Goal: Information Seeking & Learning: Understand process/instructions

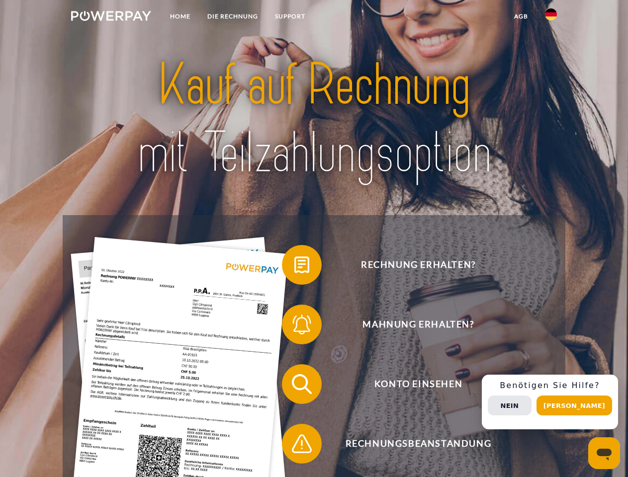
click at [111, 17] on img at bounding box center [111, 16] width 80 height 10
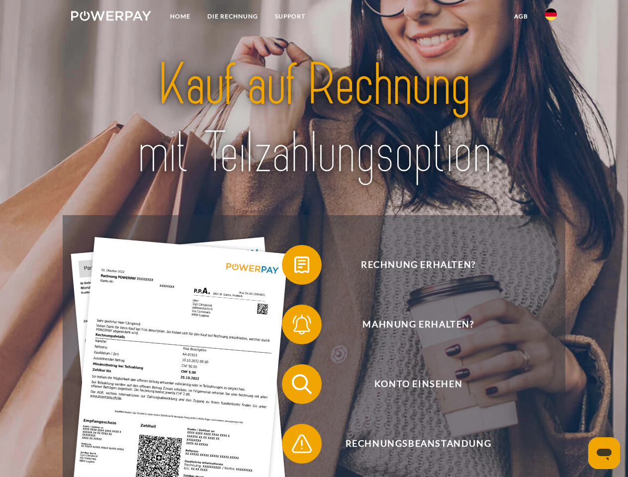
click at [551, 17] on img at bounding box center [551, 14] width 12 height 12
click at [520, 16] on link "agb" at bounding box center [520, 16] width 31 height 18
click at [294, 267] on span at bounding box center [287, 265] width 50 height 50
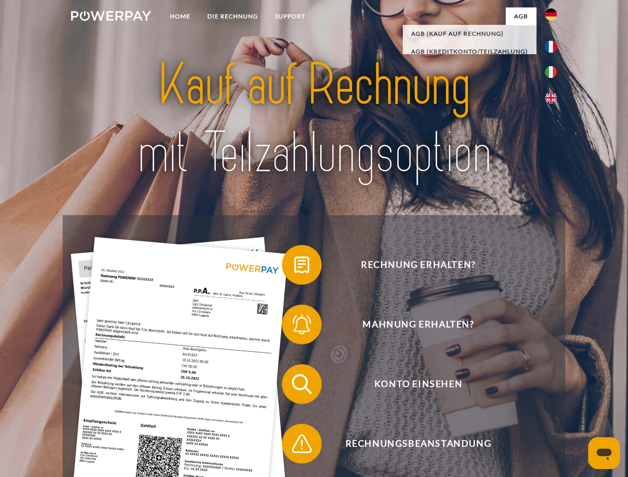
click at [294, 326] on span at bounding box center [287, 325] width 50 height 50
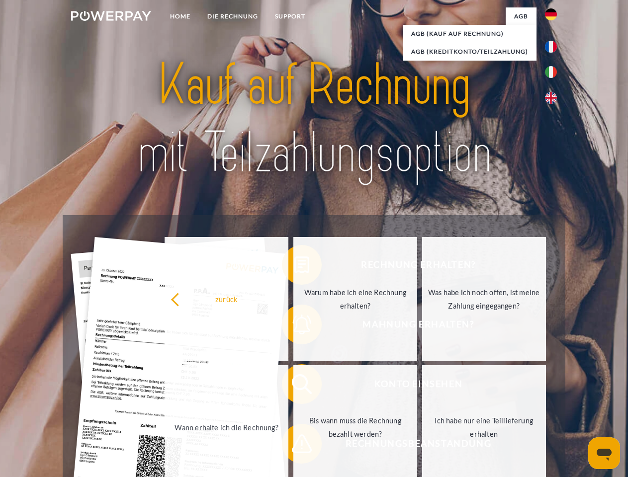
click at [294, 386] on link "Bis wann muss die Rechnung bezahlt werden?" at bounding box center [355, 427] width 124 height 124
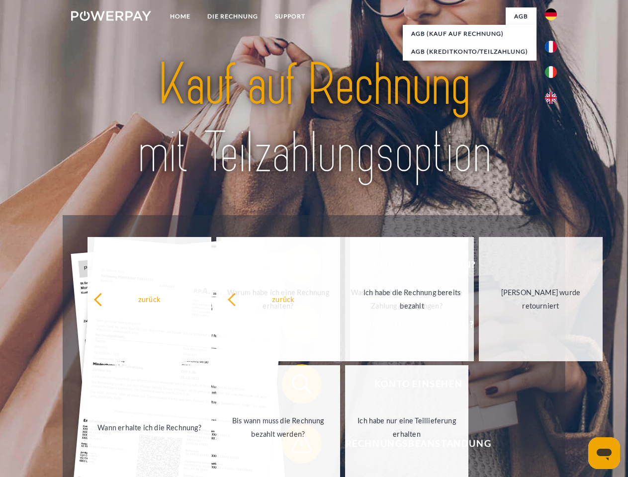
click at [294, 446] on span at bounding box center [287, 444] width 50 height 50
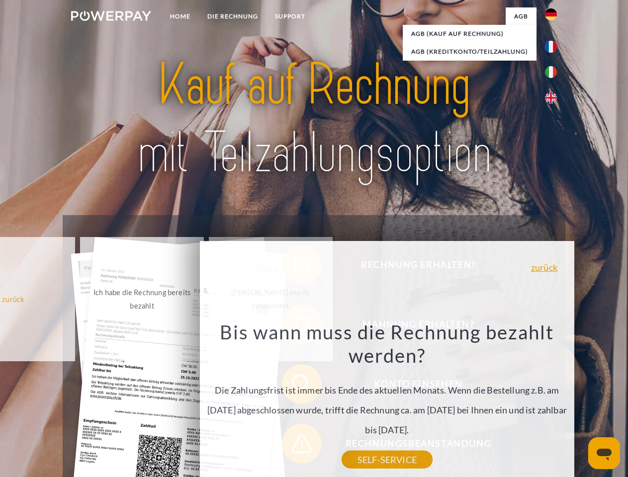
click at [553, 402] on div "Rechnung erhalten? Mahnung erhalten? Konto einsehen" at bounding box center [314, 414] width 502 height 398
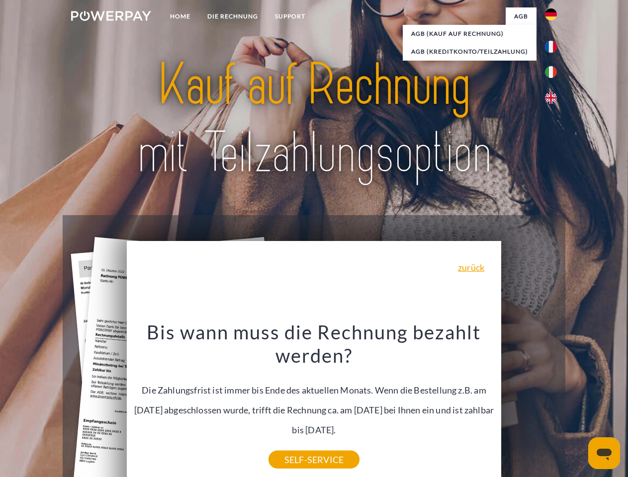
click at [529, 404] on span "Konto einsehen" at bounding box center [417, 384] width 243 height 40
click at [577, 405] on header "Home DIE RECHNUNG SUPPORT" at bounding box center [314, 343] width 628 height 686
